Goal: Transaction & Acquisition: Purchase product/service

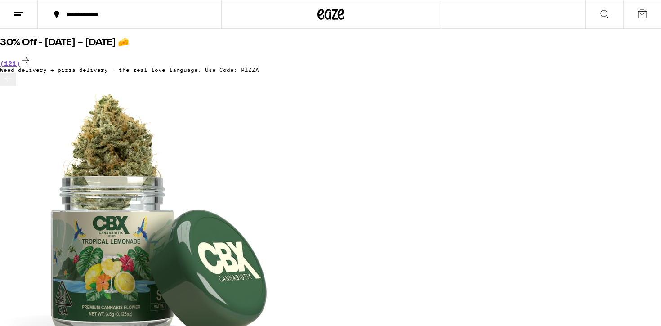
scroll to position [91, 0]
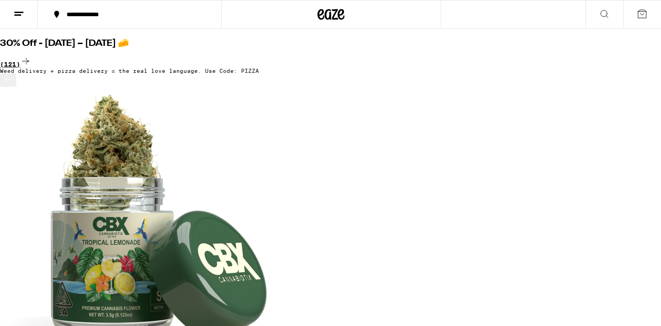
click at [31, 56] on icon at bounding box center [25, 61] width 11 height 11
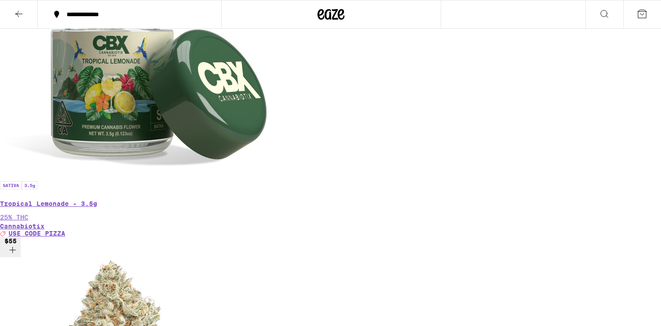
scroll to position [347, 0]
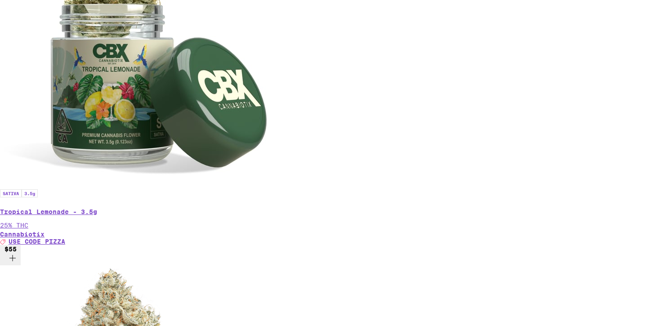
scroll to position [376, 0]
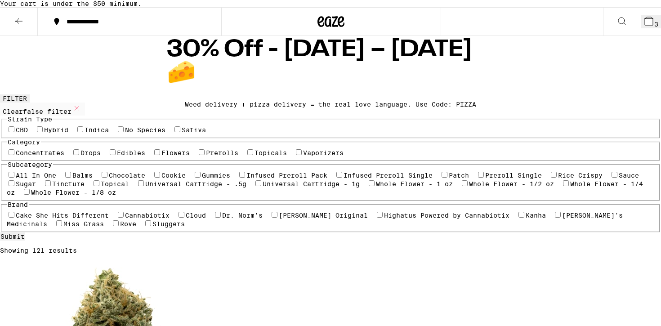
click at [17, 27] on icon at bounding box center [18, 21] width 11 height 11
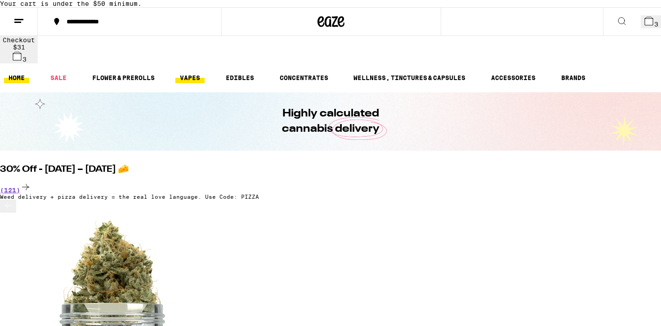
click at [195, 72] on link "VAPES" at bounding box center [189, 77] width 29 height 11
click at [192, 63] on ul "HOME SALE FLOWER & PREROLLS VAPES EDIBLES CONCENTRATES WELLNESS, TINCTURES & CA…" at bounding box center [330, 77] width 661 height 29
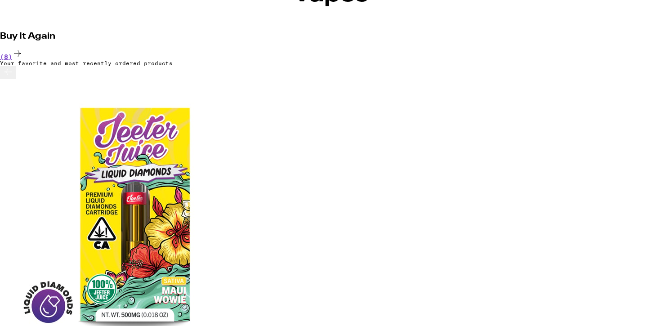
scroll to position [133, 0]
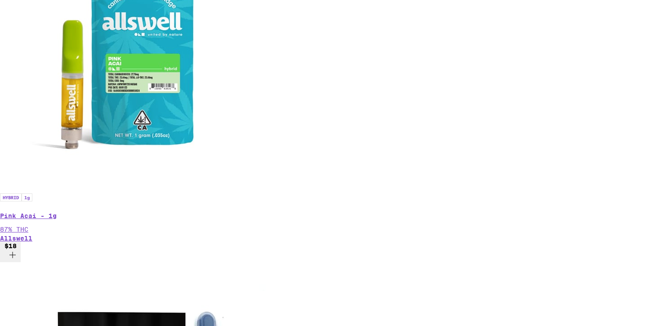
scroll to position [2367, 0]
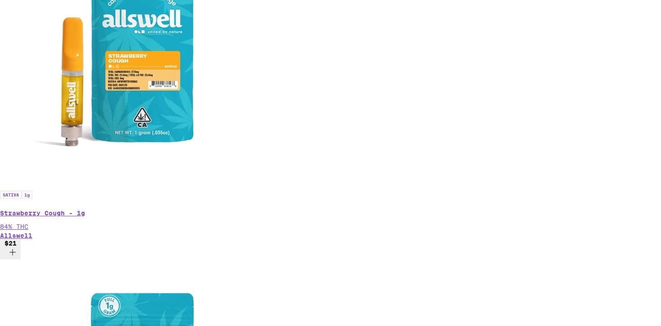
scroll to position [1688, 0]
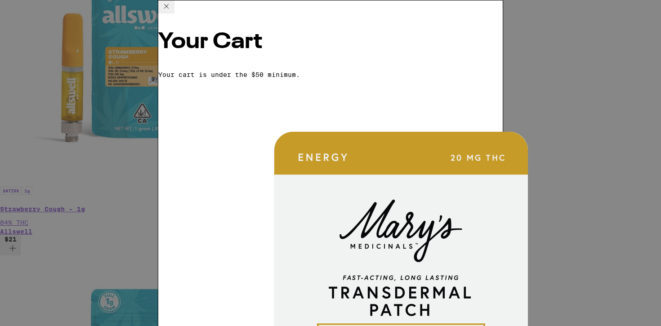
scroll to position [7, 0]
click at [133, 179] on div "Your Cart Your cart is under the $50 minimum. Transdermal THC Sativa Patch [PER…" at bounding box center [330, 163] width 661 height 326
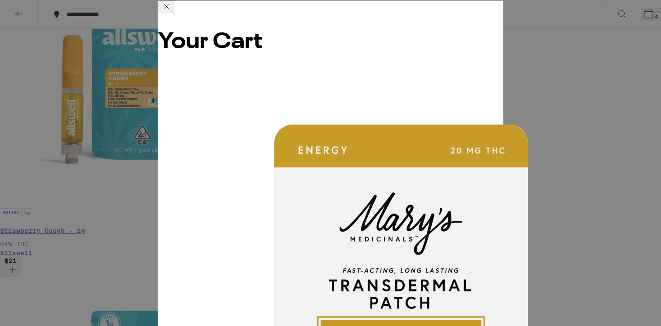
scroll to position [153, 0]
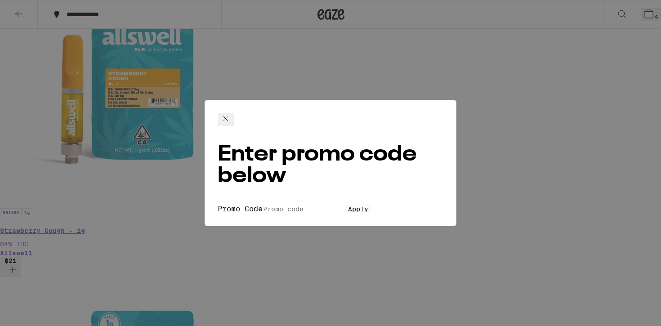
click at [294, 205] on input "Promo Code" at bounding box center [304, 209] width 83 height 8
type input "PIZZA"
click at [345, 205] on button "Apply" at bounding box center [358, 209] width 26 height 8
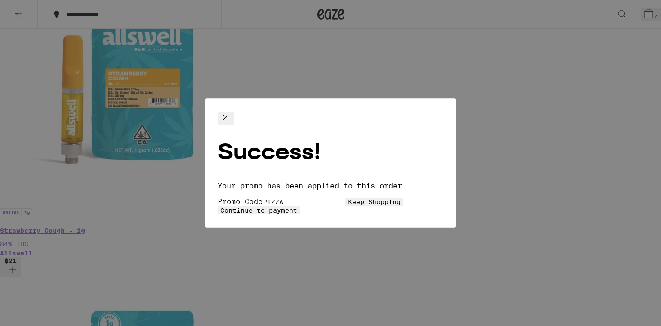
click at [300, 206] on button "Continue to payment" at bounding box center [259, 210] width 82 height 8
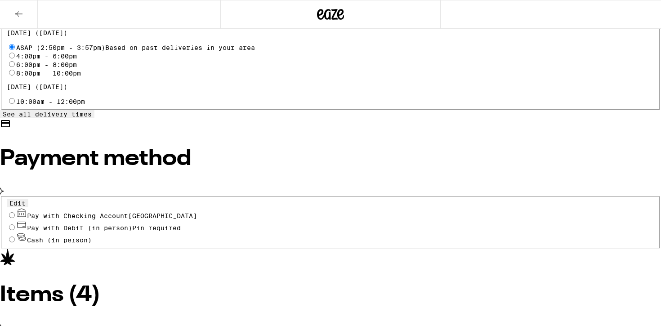
scroll to position [355, 0]
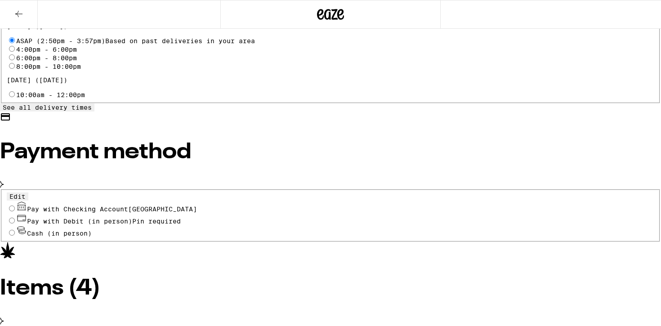
click at [185, 206] on span "Pay with Checking Account CHASE COLLEGE" at bounding box center [112, 209] width 170 height 7
click at [15, 206] on input "Pay with Checking Account CHASE COLLEGE" at bounding box center [12, 209] width 6 height 6
radio input "true"
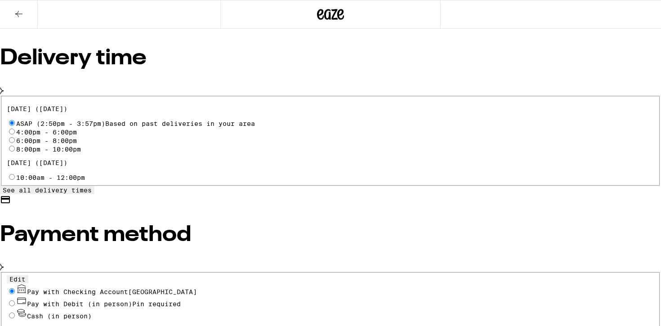
scroll to position [0, 0]
